Goal: Information Seeking & Learning: Understand process/instructions

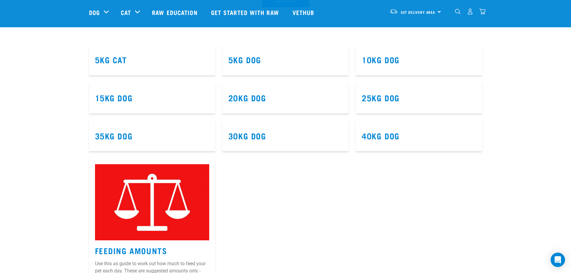
scroll to position [420, 0]
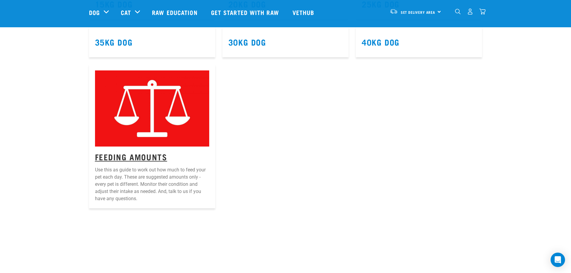
click at [137, 155] on link "Feeding Amounts" at bounding box center [131, 156] width 72 height 4
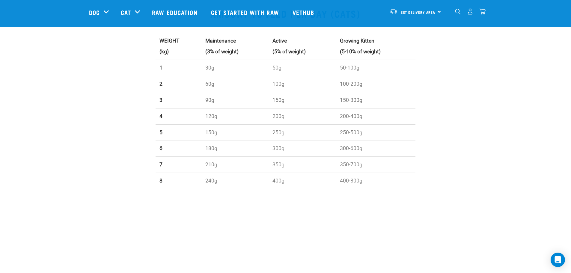
scroll to position [540, 0]
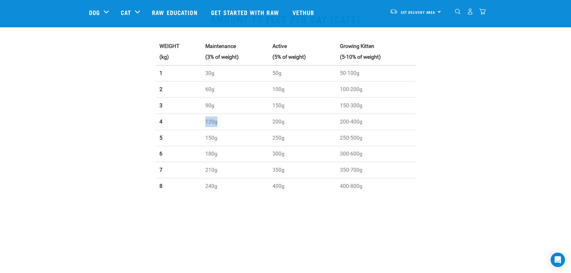
drag, startPoint x: 225, startPoint y: 119, endPoint x: 238, endPoint y: 118, distance: 12.6
click at [238, 118] on td "120g" at bounding box center [235, 122] width 67 height 16
drag, startPoint x: 232, startPoint y: 122, endPoint x: 181, endPoint y: 127, distance: 51.5
click at [181, 127] on tr "4 120g 200g 200-400g" at bounding box center [286, 122] width 260 height 16
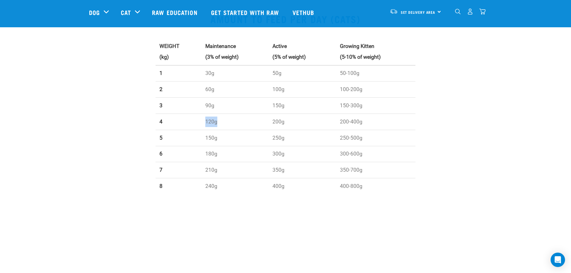
click at [181, 126] on td "4" at bounding box center [179, 122] width 46 height 16
drag, startPoint x: 187, startPoint y: 122, endPoint x: 227, endPoint y: 121, distance: 39.6
click at [227, 121] on tr "4 120g 200g 200-400g" at bounding box center [286, 122] width 260 height 16
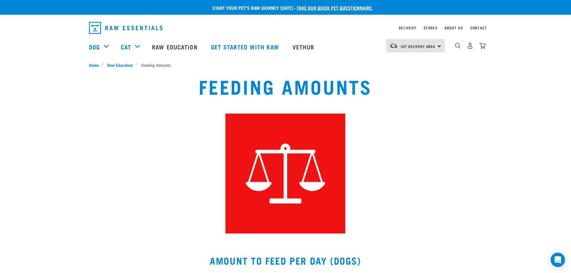
scroll to position [0, 0]
